Goal: Task Accomplishment & Management: Use online tool/utility

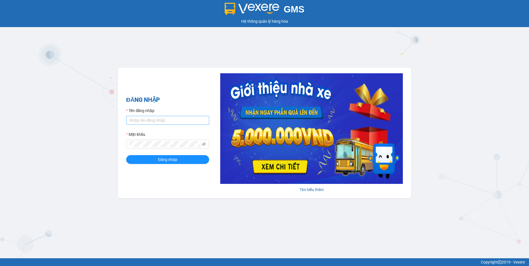
click at [158, 121] on input "Tên đăng nhập" at bounding box center [167, 120] width 83 height 9
type input "nguyenthithu.longhoan"
click at [126, 155] on button "Đăng nhập" at bounding box center [167, 159] width 83 height 9
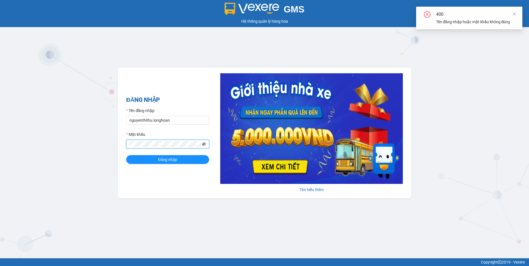
click at [202, 145] on icon "eye-invisible" at bounding box center [204, 144] width 4 height 4
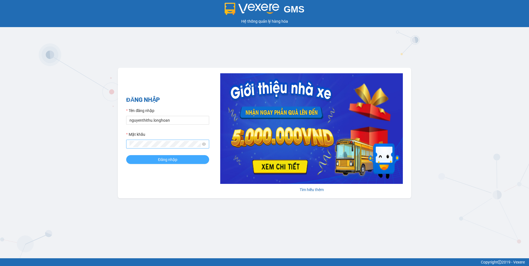
click at [162, 162] on span "Đăng nhập" at bounding box center [167, 160] width 19 height 6
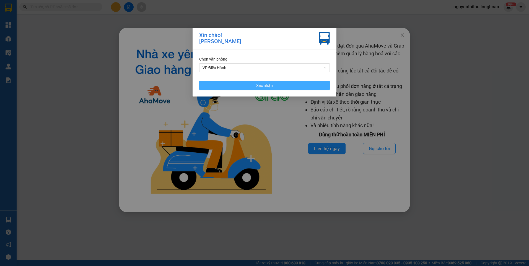
click at [287, 88] on button "Xác nhận" at bounding box center [264, 85] width 131 height 9
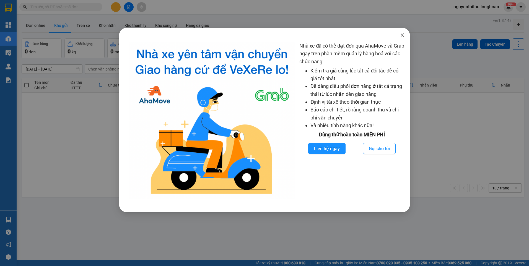
click at [402, 35] on icon "close" at bounding box center [402, 35] width 4 height 4
